Goal: Information Seeking & Learning: Learn about a topic

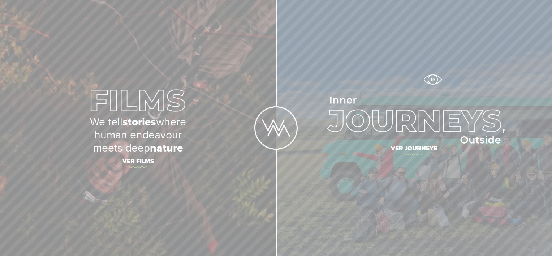
click at [432, 85] on link "Ver journeys" at bounding box center [414, 128] width 276 height 256
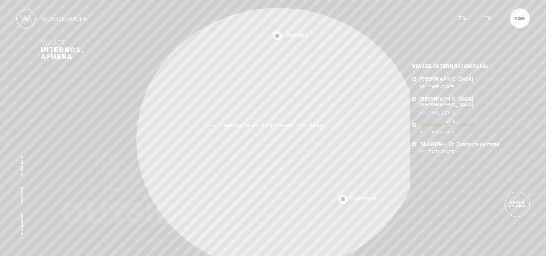
click at [451, 122] on link "NUEVA ZELANDA - Del 28 Nov - 10 Dic, 2025" at bounding box center [463, 128] width 86 height 13
click at [436, 100] on link "NEPAL - NEPAL Del 11 - 23 NOV 2025" at bounding box center [463, 105] width 86 height 18
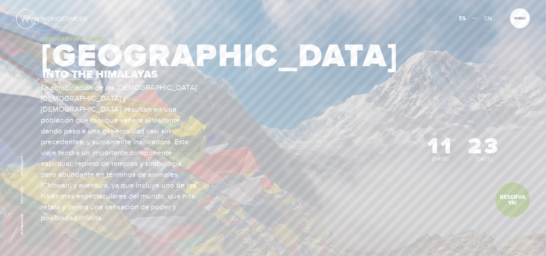
click at [35, 16] on img at bounding box center [26, 19] width 20 height 20
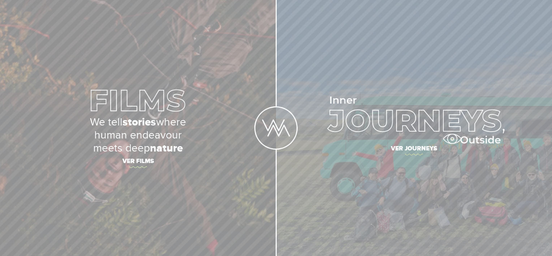
click at [452, 139] on img at bounding box center [414, 119] width 181 height 47
